Goal: Navigation & Orientation: Find specific page/section

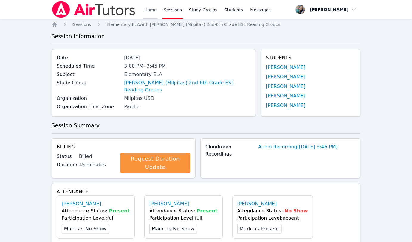
click at [150, 6] on link "Home" at bounding box center [150, 9] width 15 height 19
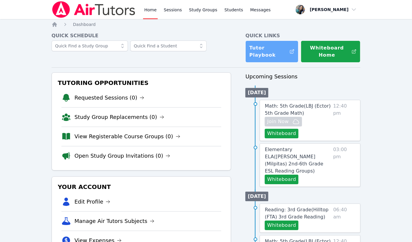
click at [279, 53] on link "Tutor Playbook" at bounding box center [271, 52] width 53 height 22
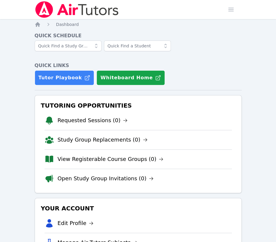
click at [227, 50] on div at bounding box center [138, 49] width 207 height 17
click at [206, 84] on div "Tutor Playbook Whiteboard Home" at bounding box center [138, 77] width 207 height 15
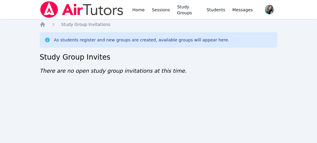
click at [188, 49] on div "Home Study Group Invitations As students register and new groups are created, a…" at bounding box center [159, 54] width 238 height 66
